Goal: Task Accomplishment & Management: Use online tool/utility

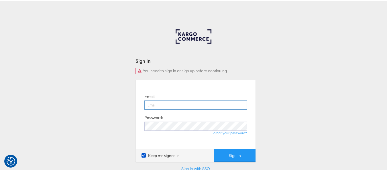
click at [178, 107] on input "email" at bounding box center [195, 104] width 102 height 9
type input "sudheer.bheemunipalli@kargo.com"
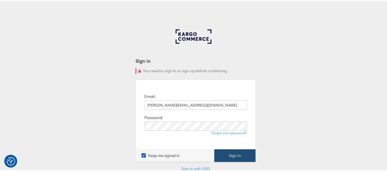
click at [225, 155] on button "Sign In" at bounding box center [234, 155] width 41 height 13
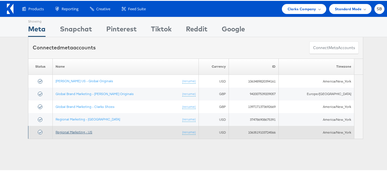
click at [81, 132] on link "Regional Marketing - US" at bounding box center [74, 131] width 37 height 4
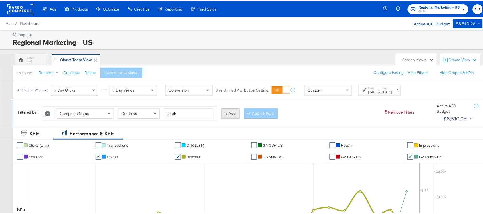
click at [231, 110] on button "+ Add" at bounding box center [230, 112] width 18 height 10
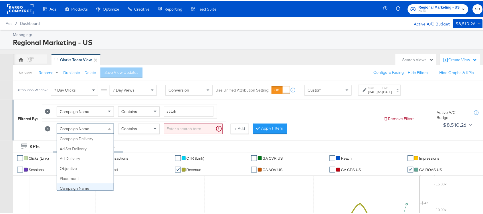
click at [99, 130] on div "Campaign Name" at bounding box center [85, 128] width 57 height 10
type input "Ad set"
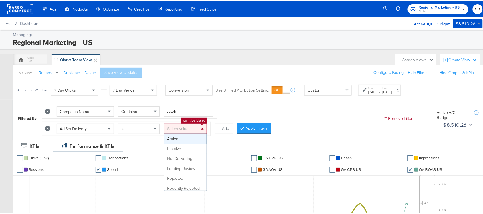
click at [198, 130] on div "Select values" at bounding box center [185, 128] width 42 height 10
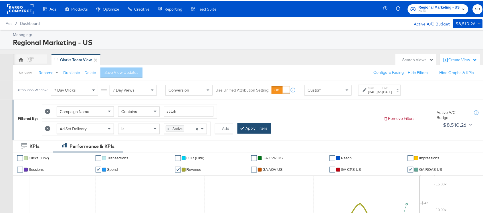
click at [250, 130] on button "Apply Filters" at bounding box center [255, 127] width 34 height 10
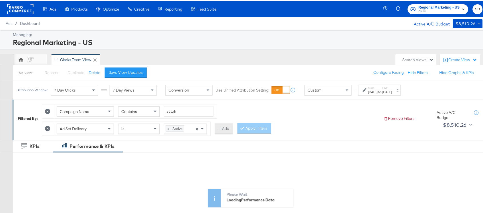
click at [221, 129] on button "+ Add" at bounding box center [224, 127] width 18 height 10
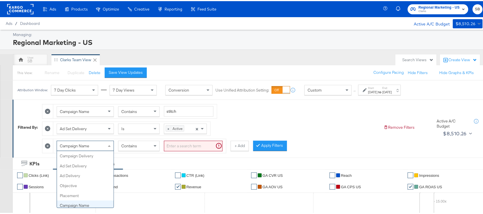
click at [92, 147] on div "Campaign Name" at bounding box center [85, 145] width 57 height 10
type input "[PERSON_NAME]"
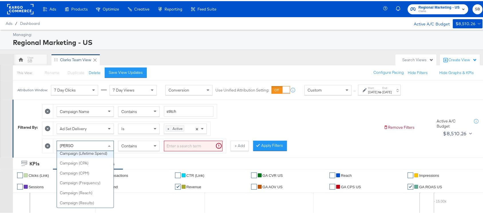
scroll to position [0, 0]
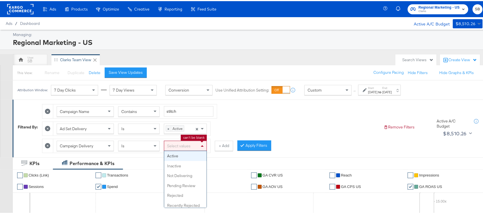
click at [196, 144] on div "Select values" at bounding box center [185, 145] width 42 height 10
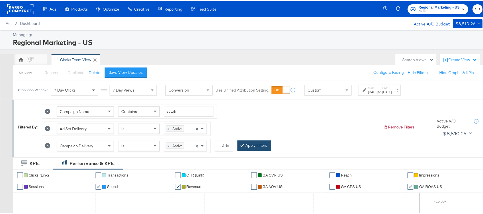
click at [254, 144] on button "Apply Filters" at bounding box center [255, 144] width 34 height 10
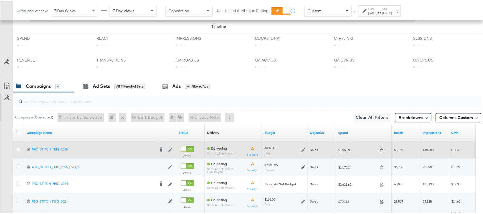
scroll to position [315, 0]
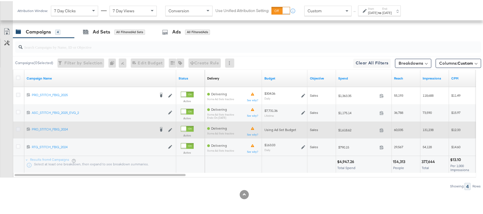
click at [17, 129] on icon at bounding box center [18, 128] width 4 height 4
click at [0, 0] on input "checkbox" at bounding box center [0, 0] width 0 height 0
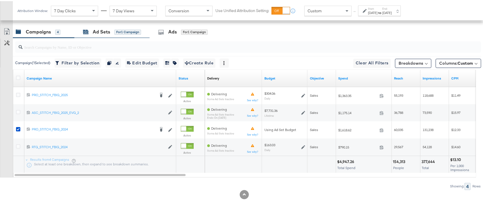
click at [105, 29] on div "Ad Sets" at bounding box center [101, 31] width 17 height 7
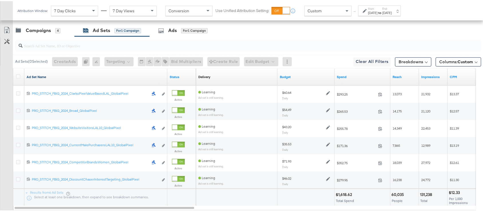
click at [49, 78] on link "Ad Set Name" at bounding box center [96, 76] width 139 height 5
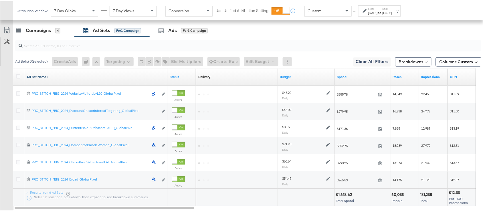
click at [49, 78] on link "Ad Set Name ↓" at bounding box center [96, 76] width 139 height 5
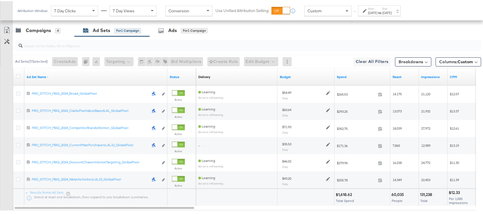
drag, startPoint x: 391, startPoint y: 1, endPoint x: 411, endPoint y: 15, distance: 23.5
click at [408, 15] on div "Attribution Window: 7 Day Clicks 7 Day Views Conversion Use Unified Attribution…" at bounding box center [210, 9] width 395 height 19
click at [401, 15] on div "Start: [DATE] to End: [DATE]" at bounding box center [379, 9] width 43 height 11
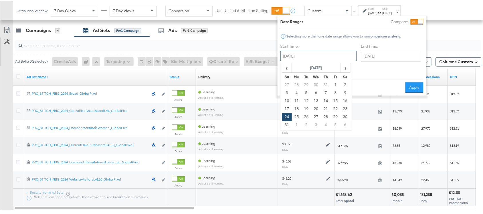
click at [320, 55] on input "[DATE]" at bounding box center [318, 55] width 76 height 10
click at [346, 66] on span "›" at bounding box center [345, 66] width 9 height 9
click at [289, 99] on td "14" at bounding box center [287, 100] width 10 height 8
type input "[DATE]"
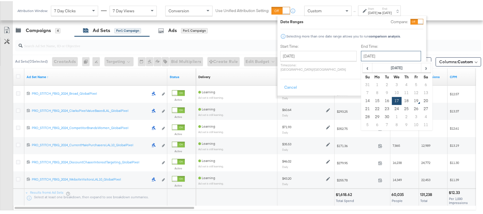
click at [370, 50] on input "[DATE]" at bounding box center [391, 55] width 60 height 10
click at [402, 99] on td "18" at bounding box center [407, 100] width 10 height 8
type input "[DATE]"
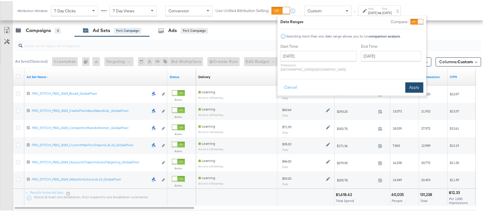
click at [415, 81] on button "Apply" at bounding box center [414, 86] width 18 height 10
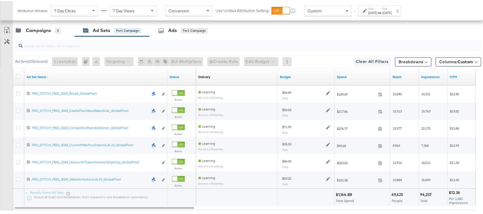
click at [382, 36] on div "Campaigns 4 Ad Sets for 1 Campaign Ads for 1 Campaign" at bounding box center [251, 29] width 476 height 12
click at [280, 39] on input "search" at bounding box center [231, 42] width 416 height 11
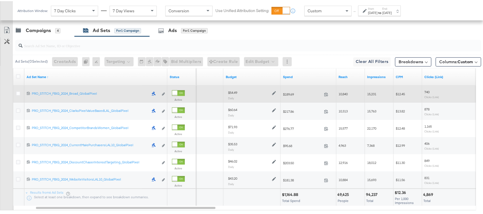
click at [271, 93] on div at bounding box center [273, 91] width 5 height 5
click at [274, 93] on icon at bounding box center [274, 92] width 4 height 4
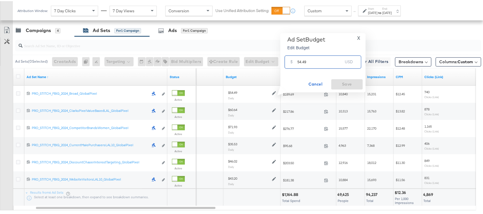
click at [316, 60] on input "54.49" at bounding box center [320, 58] width 45 height 12
paste input "$41.43"
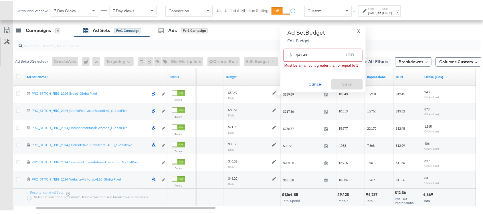
click at [298, 54] on input "$41.43" at bounding box center [319, 51] width 47 height 12
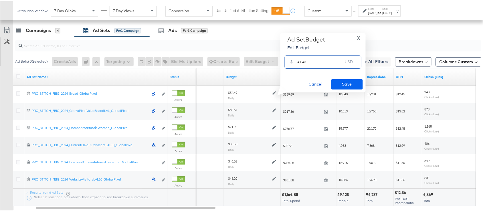
type input "41.43"
click at [344, 85] on span "Save" at bounding box center [347, 83] width 27 height 7
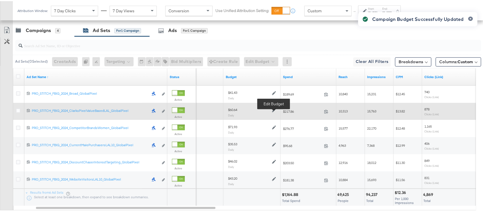
click at [273, 110] on icon at bounding box center [274, 109] width 4 height 4
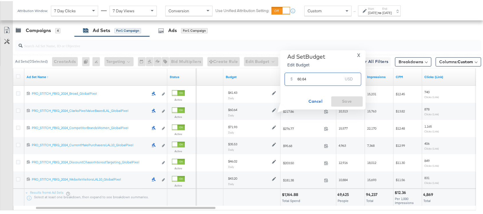
click at [311, 82] on input "60.64" at bounding box center [320, 76] width 45 height 12
paste input "$46.96"
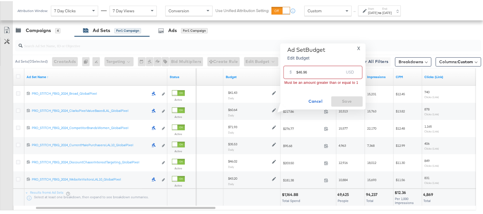
click at [298, 70] on input "$46.96" at bounding box center [319, 69] width 47 height 12
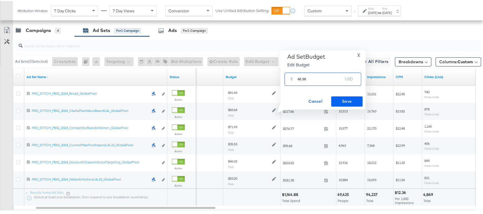
type input "46.96"
click at [344, 102] on span "Save" at bounding box center [347, 100] width 27 height 7
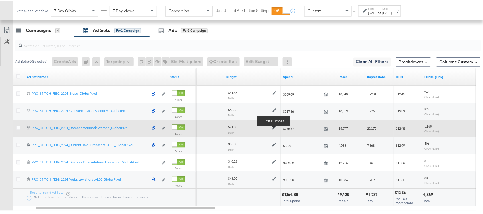
click at [275, 128] on icon at bounding box center [274, 126] width 4 height 4
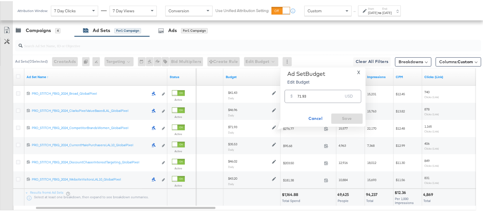
click at [312, 95] on input "71.93" at bounding box center [320, 93] width 45 height 12
paste input "$50.2"
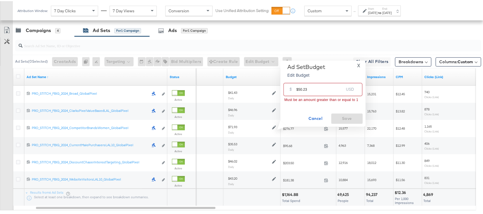
click at [299, 89] on input "$50.23" at bounding box center [319, 86] width 47 height 12
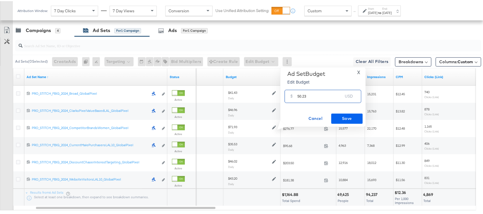
type input "50.23"
click at [344, 116] on span "Save" at bounding box center [347, 117] width 27 height 7
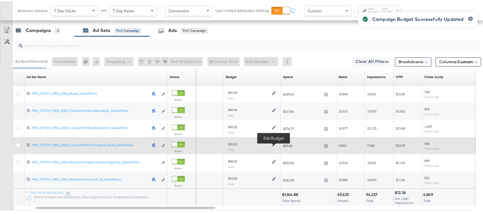
click at [274, 145] on icon at bounding box center [274, 144] width 4 height 4
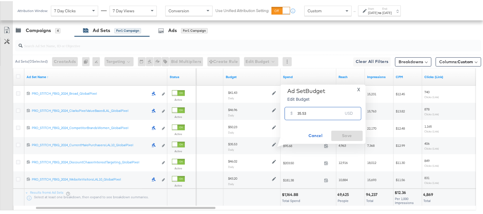
click at [321, 109] on input "35.53" at bounding box center [320, 110] width 45 height 12
paste input "$39.78"
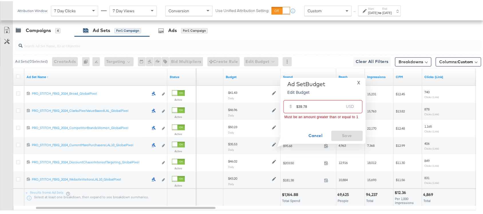
click at [299, 106] on input "$39.78" at bounding box center [319, 103] width 47 height 12
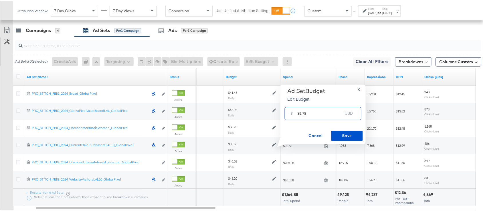
type input "39.78"
click at [344, 134] on span "Save" at bounding box center [347, 134] width 27 height 7
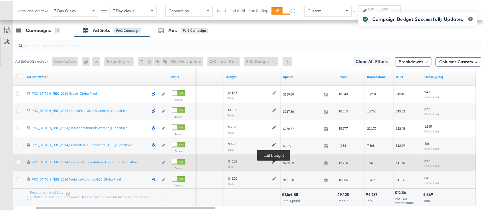
click at [275, 162] on icon at bounding box center [274, 161] width 4 height 4
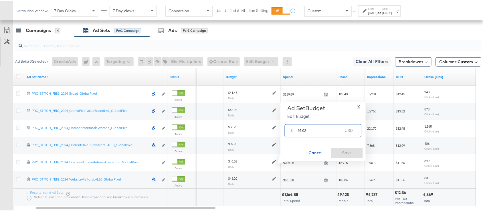
click at [314, 130] on input "46.02" at bounding box center [320, 127] width 45 height 12
paste input "$45.44"
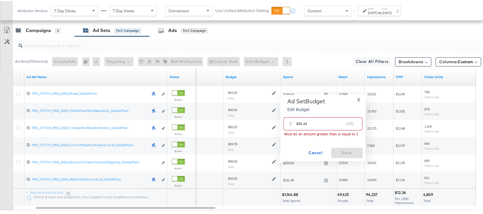
click at [298, 122] on input "$45.44" at bounding box center [319, 120] width 47 height 12
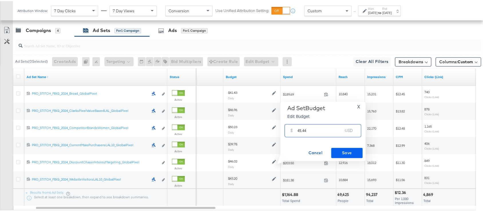
type input "45.44"
click at [342, 153] on span "Save" at bounding box center [347, 151] width 27 height 7
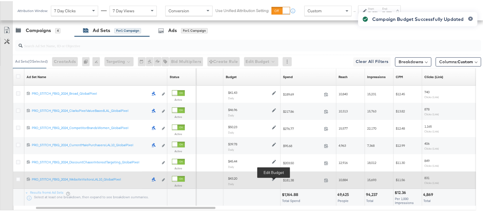
click at [272, 177] on icon at bounding box center [274, 178] width 4 height 4
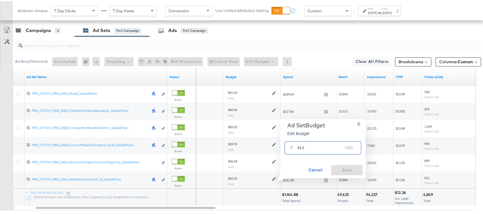
click at [316, 150] on input "43.2" at bounding box center [320, 144] width 45 height 12
paste input "$53.57"
click at [316, 150] on div "$ 43.2 USD" at bounding box center [323, 146] width 77 height 13
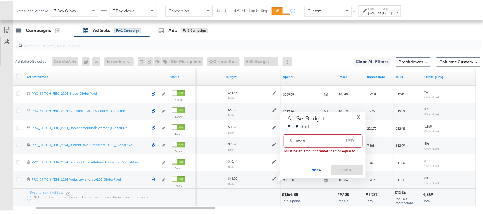
click at [298, 141] on input "$53.57" at bounding box center [319, 137] width 47 height 12
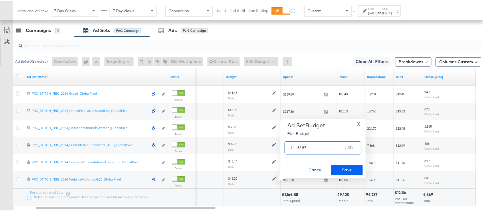
type input "53.57"
click at [352, 168] on span "Save" at bounding box center [347, 168] width 27 height 7
